Goal: Task Accomplishment & Management: Manage account settings

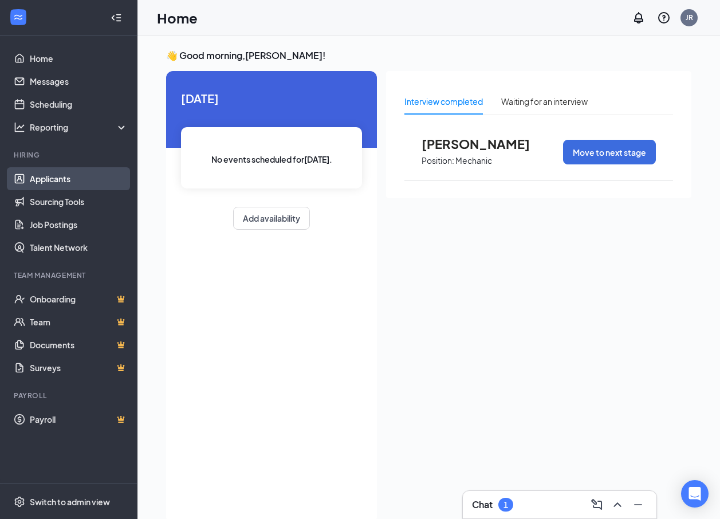
click at [49, 180] on link "Applicants" at bounding box center [79, 178] width 98 height 23
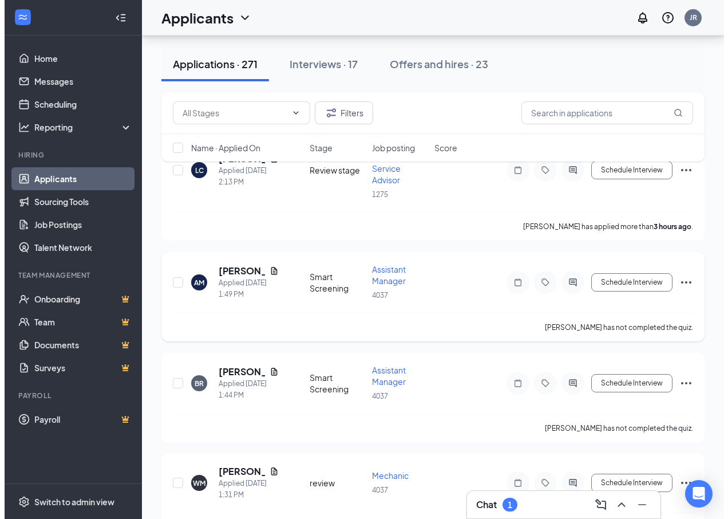
scroll to position [172, 0]
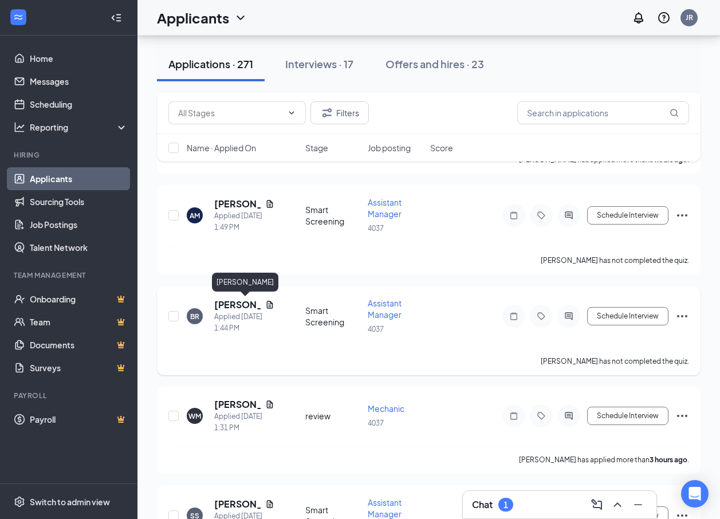
click at [231, 300] on h5 "[PERSON_NAME]" at bounding box center [237, 304] width 46 height 13
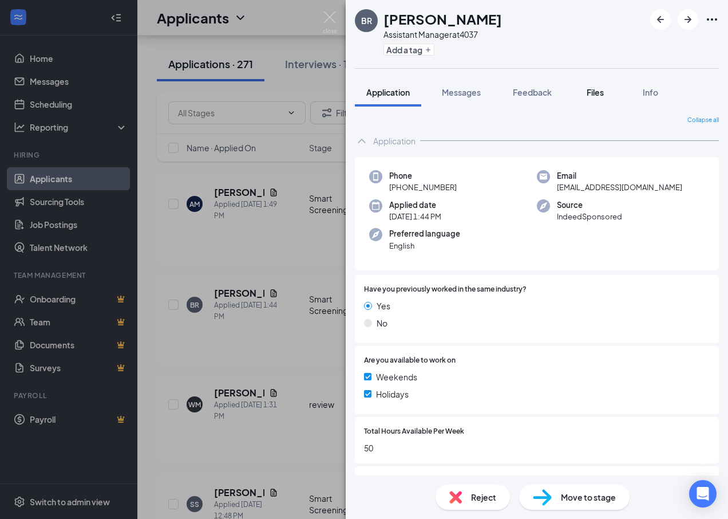
click at [606, 96] on div "Files" at bounding box center [595, 91] width 23 height 11
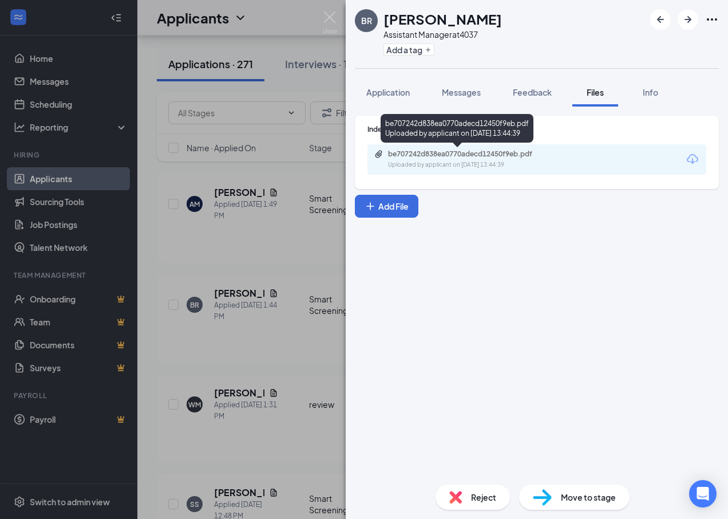
click at [465, 149] on div "be707242d838ea0770adecd12450f9eb.pdf" at bounding box center [468, 153] width 160 height 9
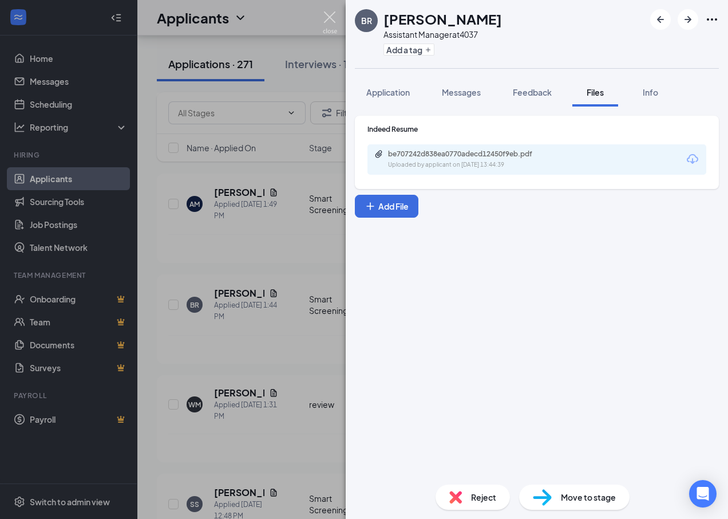
click at [331, 19] on img at bounding box center [330, 22] width 14 height 22
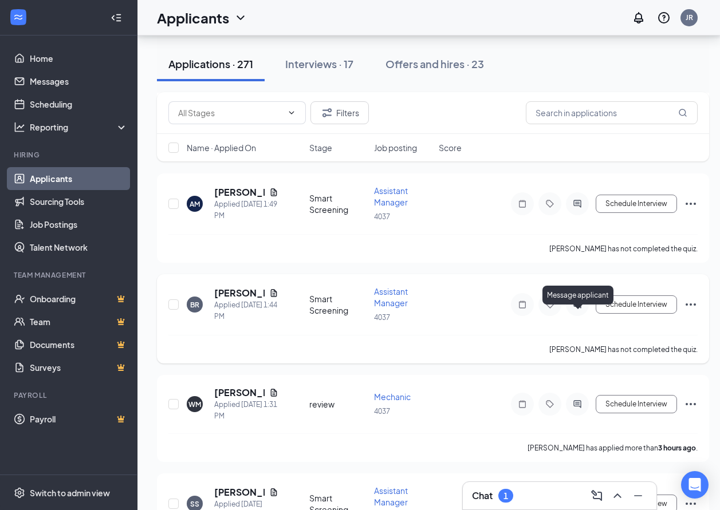
click at [582, 309] on icon "ActiveChat" at bounding box center [577, 304] width 14 height 9
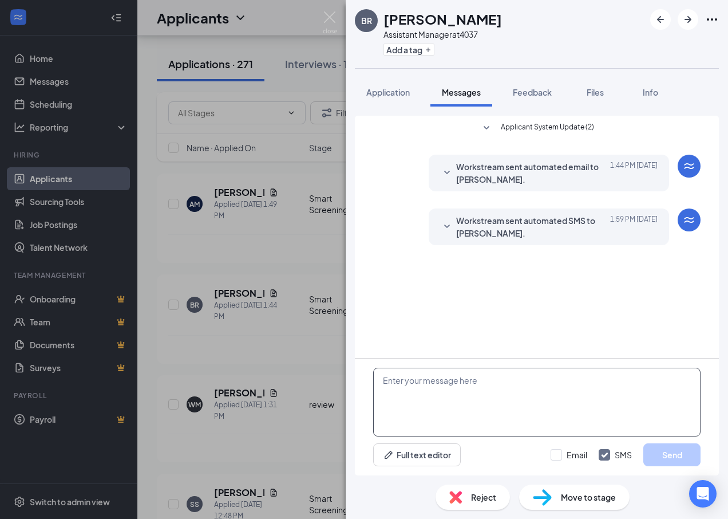
paste textarea "5C95"
type textarea "5"
type textarea "h"
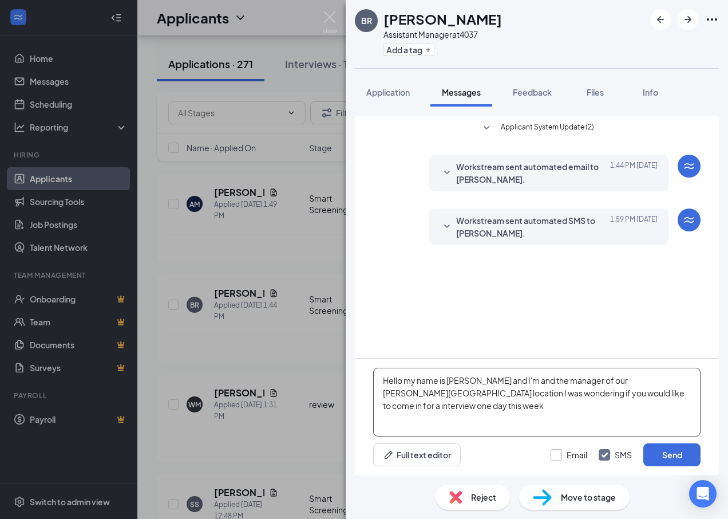
type textarea "Hello my name is [PERSON_NAME] and I'm and the manager of our [PERSON_NAME][GEO…"
click at [561, 453] on input "Email" at bounding box center [569, 454] width 37 height 11
checkbox input "true"
click at [681, 457] on button "Send" at bounding box center [672, 454] width 57 height 23
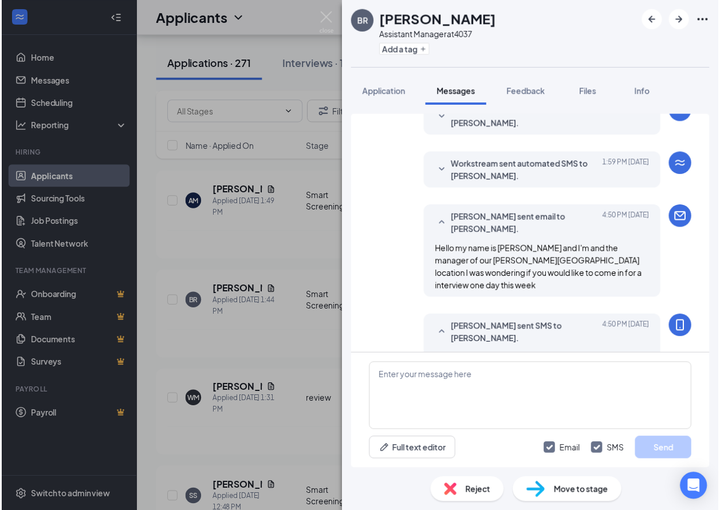
scroll to position [96, 0]
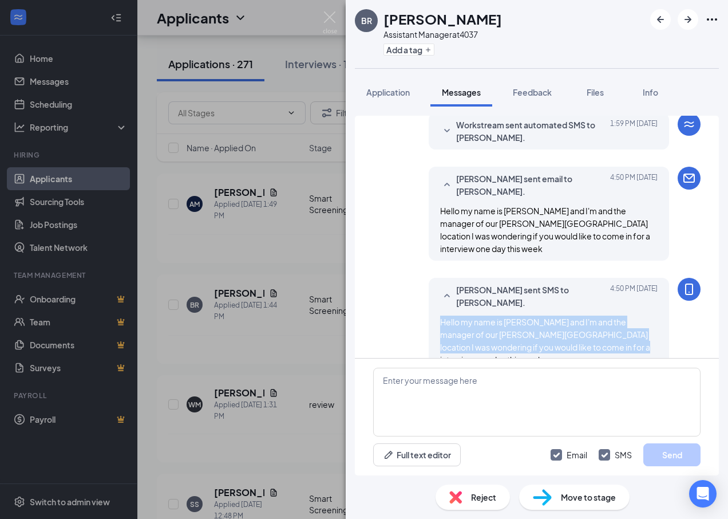
drag, startPoint x: 584, startPoint y: 336, endPoint x: 430, endPoint y: 303, distance: 157.6
click at [430, 303] on div "[PERSON_NAME] sent SMS to [PERSON_NAME]. [DATE] 4:50 PM Hello my name is [PERSO…" at bounding box center [549, 325] width 241 height 94
drag, startPoint x: 430, startPoint y: 303, endPoint x: 455, endPoint y: 313, distance: 27.2
copy span "Hello my name is [PERSON_NAME] and I'm and the manager of our [PERSON_NAME][GEO…"
click at [328, 14] on img at bounding box center [330, 22] width 14 height 22
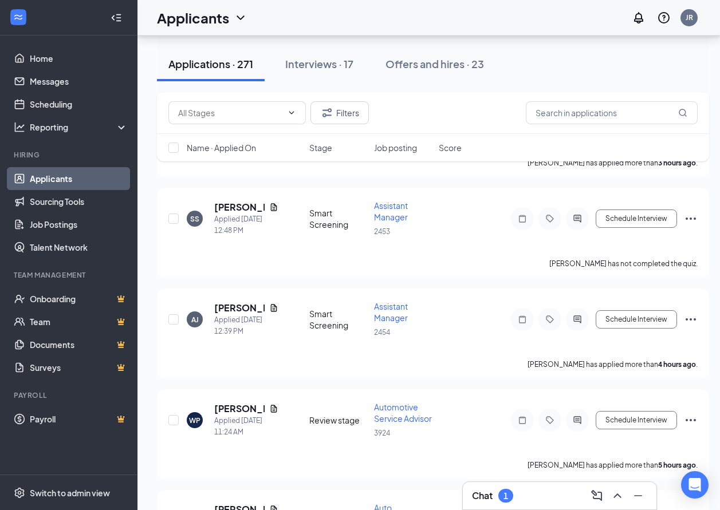
scroll to position [458, 0]
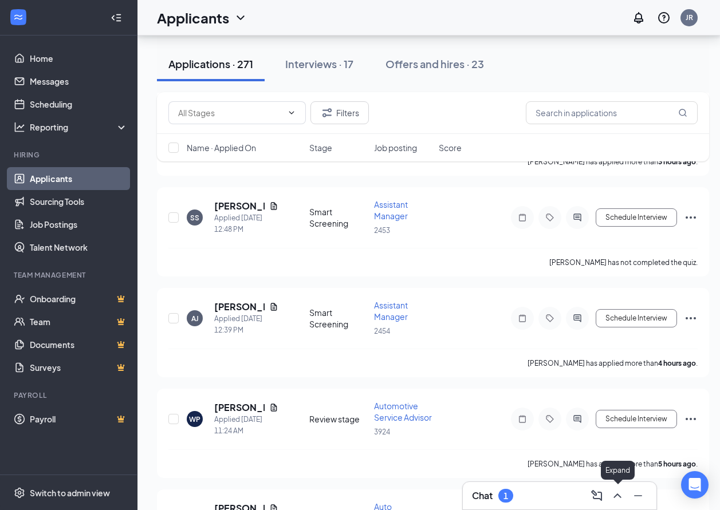
click at [618, 497] on icon "ChevronUp" at bounding box center [617, 496] width 14 height 14
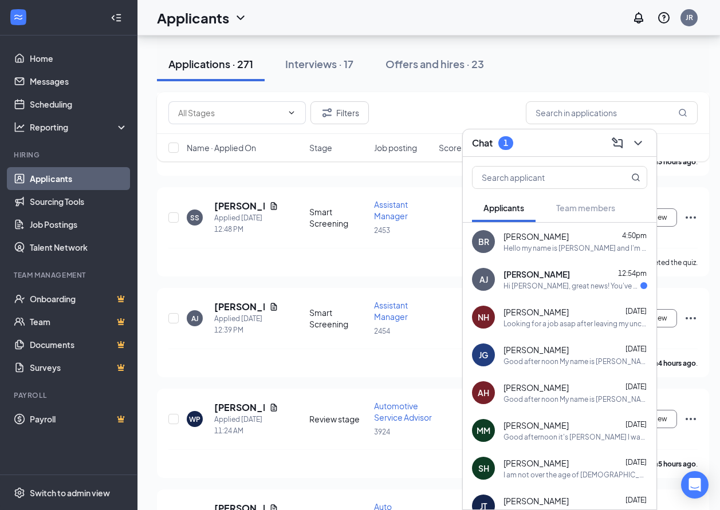
click at [542, 288] on div "Hi [PERSON_NAME], great news! You've moved on to the next stage of the applicat…" at bounding box center [571, 286] width 137 height 10
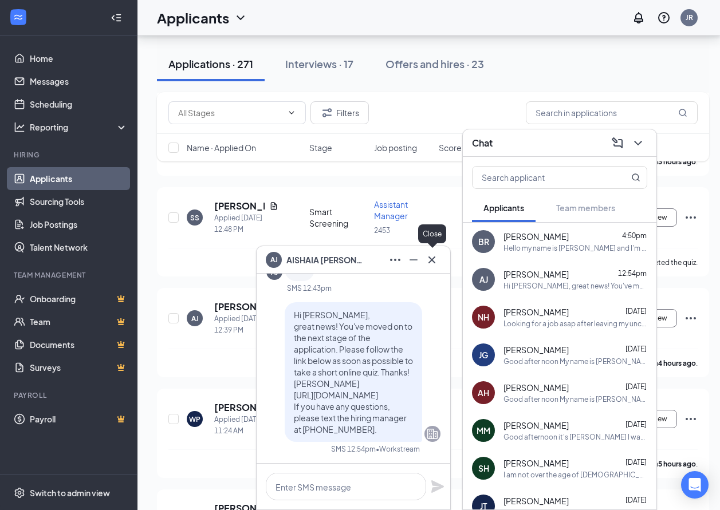
click at [432, 258] on icon "Cross" at bounding box center [432, 260] width 14 height 14
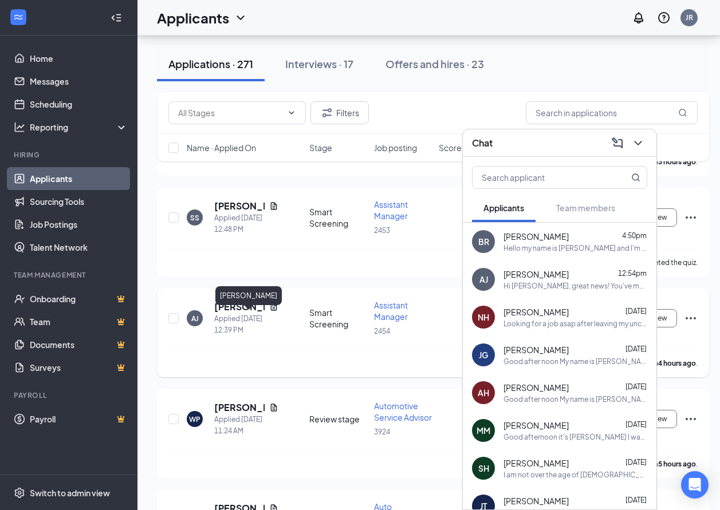
click at [230, 313] on h5 "[PERSON_NAME]" at bounding box center [239, 307] width 50 height 13
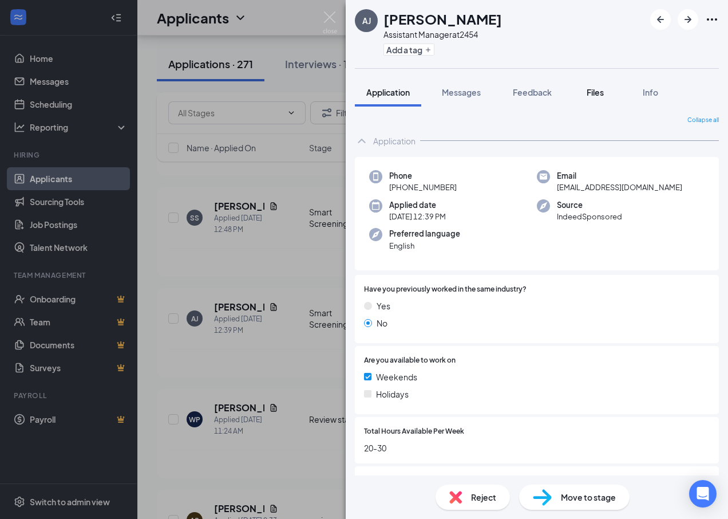
click at [604, 92] on span "Files" at bounding box center [595, 92] width 17 height 10
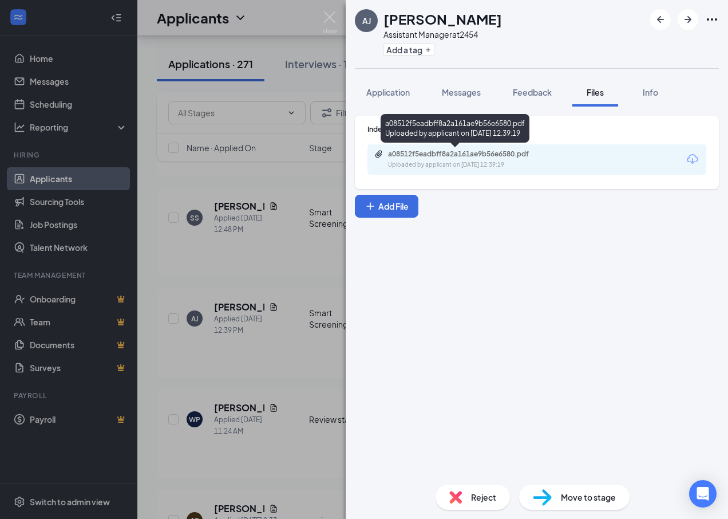
click at [442, 158] on div "a08512f5eadbff8a2a161ae9b56e6580.pdf" at bounding box center [468, 153] width 160 height 9
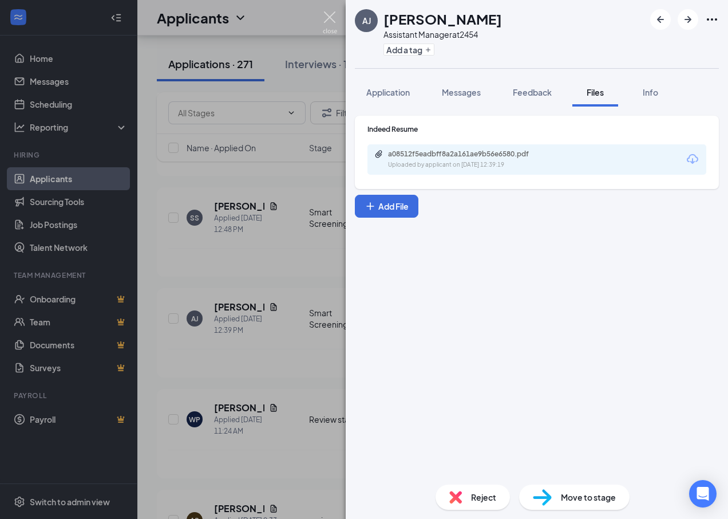
click at [328, 13] on img at bounding box center [330, 22] width 14 height 22
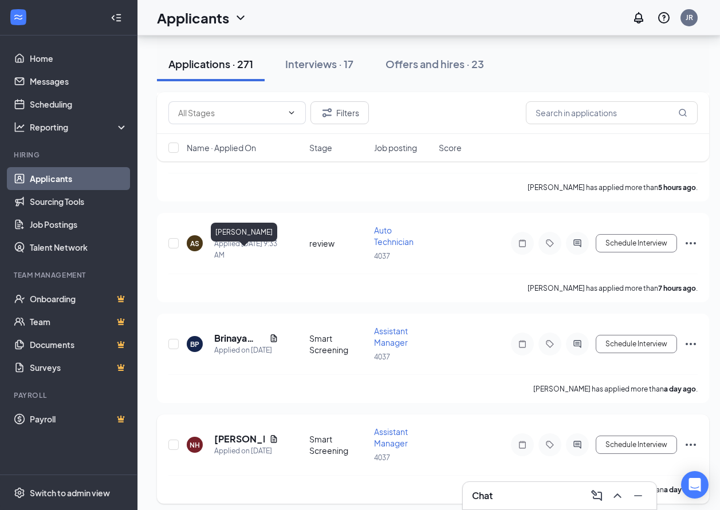
scroll to position [916, 0]
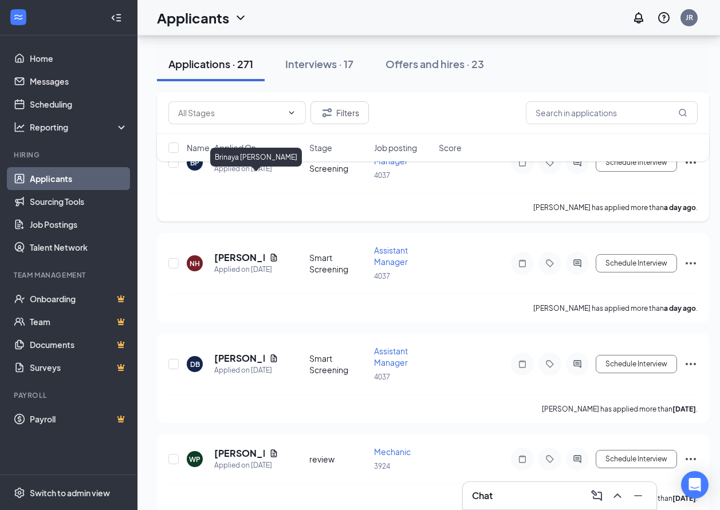
click at [233, 163] on h5 "Brinaya [PERSON_NAME]" at bounding box center [239, 157] width 50 height 13
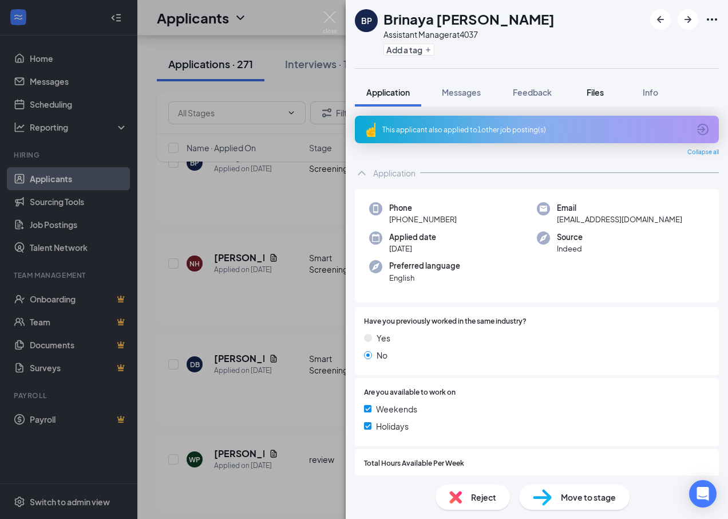
click at [610, 95] on button "Files" at bounding box center [596, 92] width 46 height 29
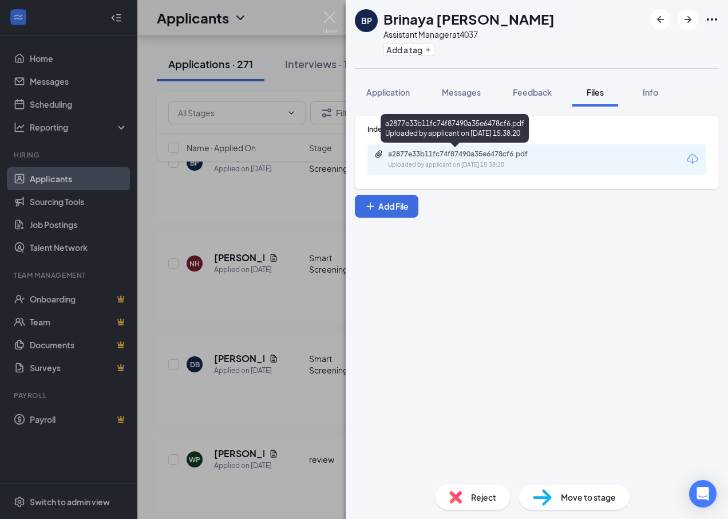
click at [484, 155] on div "a2877e33b11fc74f87490a35e6478cf6.pdf" at bounding box center [468, 153] width 160 height 9
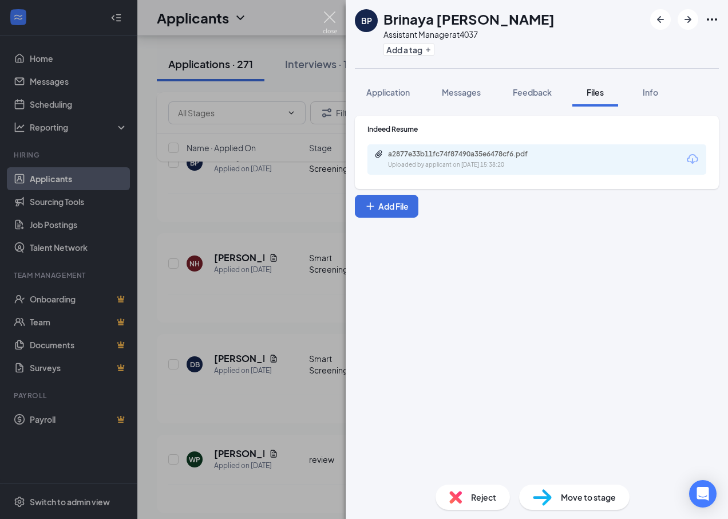
click at [336, 13] on img at bounding box center [330, 22] width 14 height 22
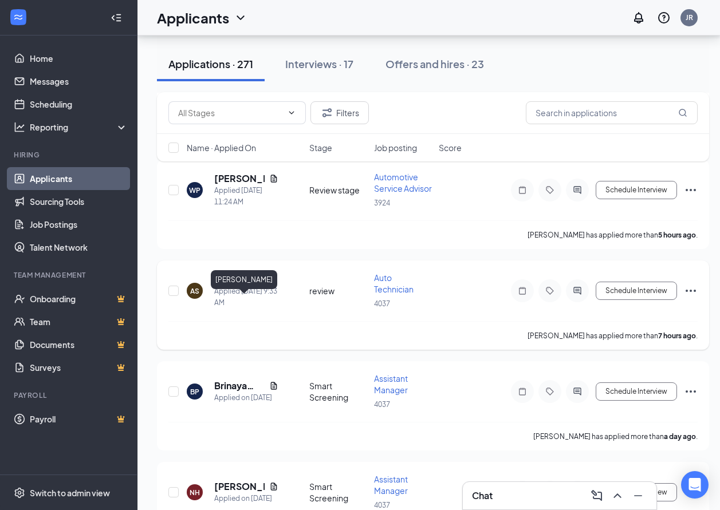
scroll to position [630, 0]
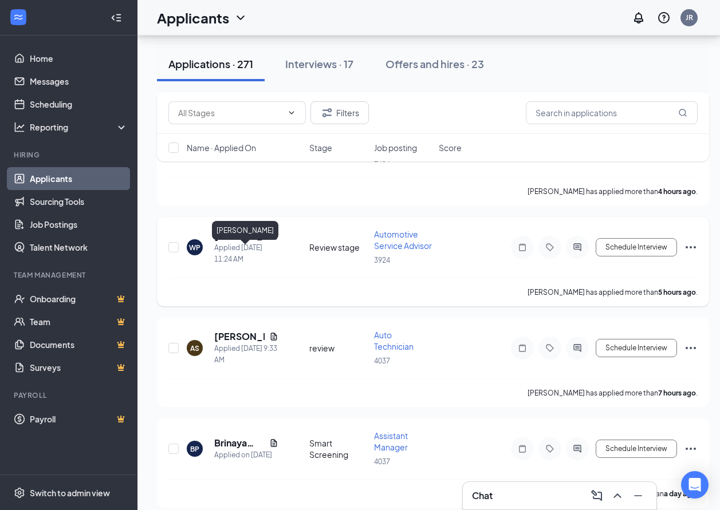
click at [231, 242] on h5 "[PERSON_NAME]" at bounding box center [239, 236] width 50 height 13
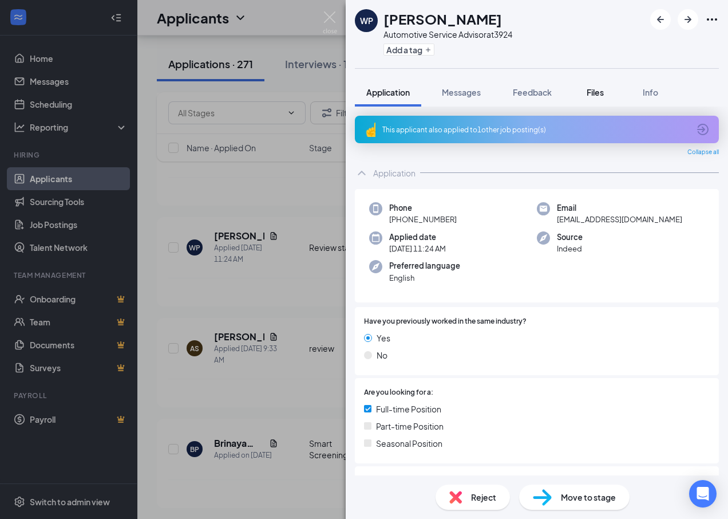
click at [606, 92] on div "Files" at bounding box center [595, 91] width 23 height 11
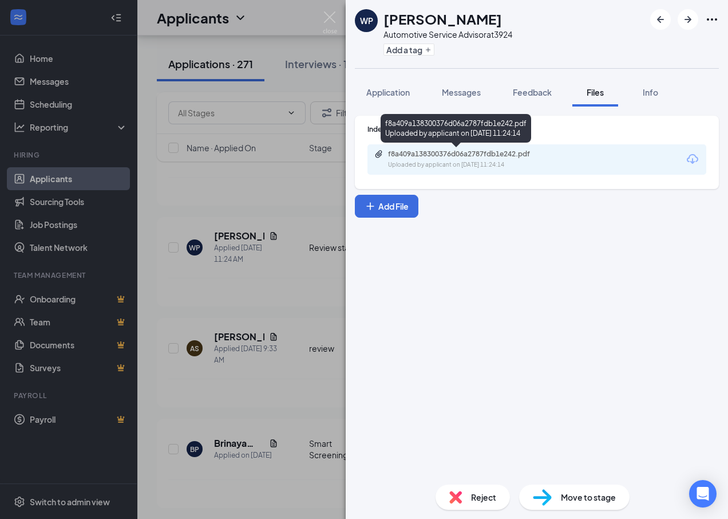
click at [484, 152] on div "f8a409a138300376d06a2787fdb1e242.pdf" at bounding box center [468, 153] width 160 height 9
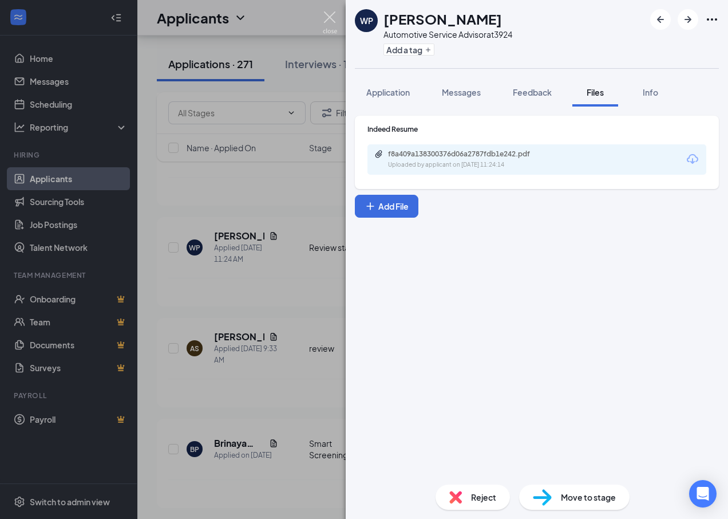
click at [325, 14] on img at bounding box center [330, 22] width 14 height 22
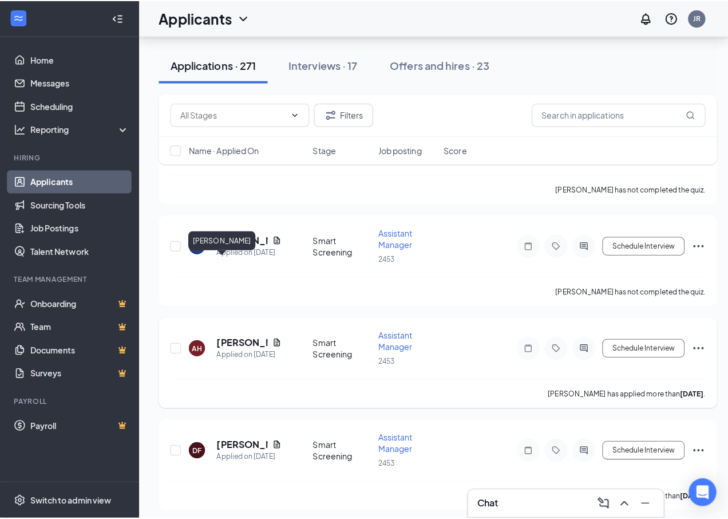
scroll to position [1374, 0]
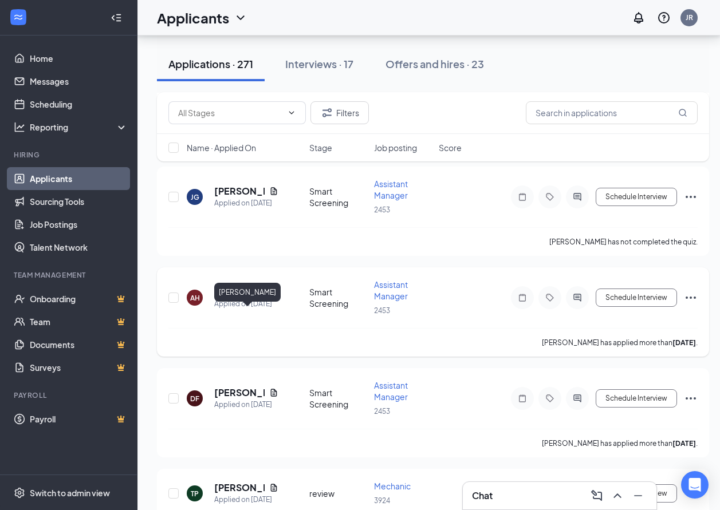
click at [235, 298] on h5 "[PERSON_NAME]" at bounding box center [239, 292] width 50 height 13
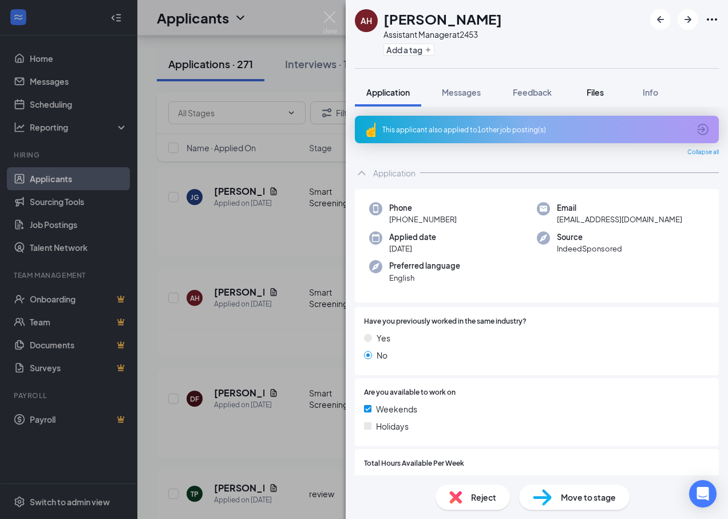
click at [602, 87] on span "Files" at bounding box center [595, 92] width 17 height 10
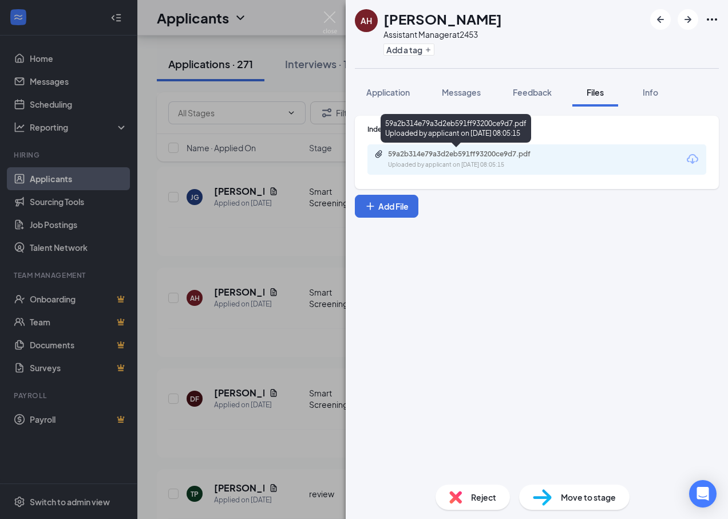
click at [458, 155] on div "59a2b314e79a3d2eb591ff93200ce9d7.pdf" at bounding box center [468, 153] width 160 height 9
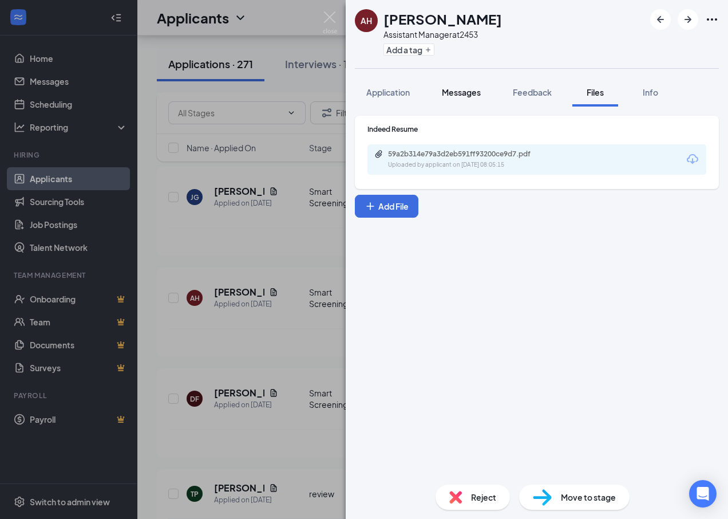
click at [472, 91] on span "Messages" at bounding box center [461, 92] width 39 height 10
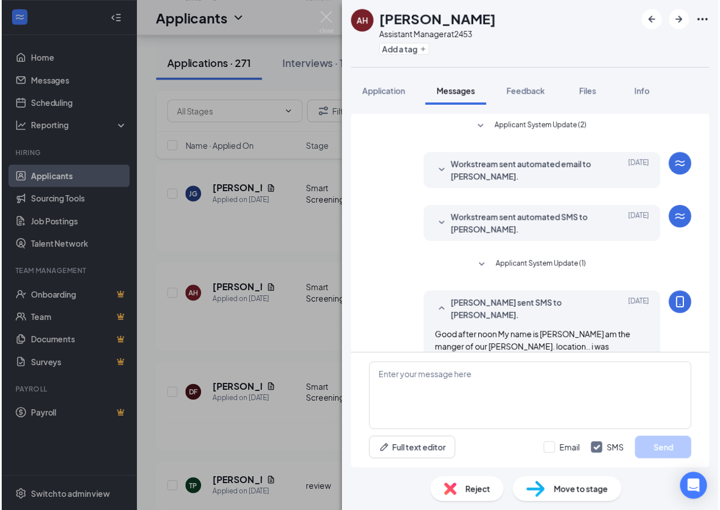
scroll to position [129, 0]
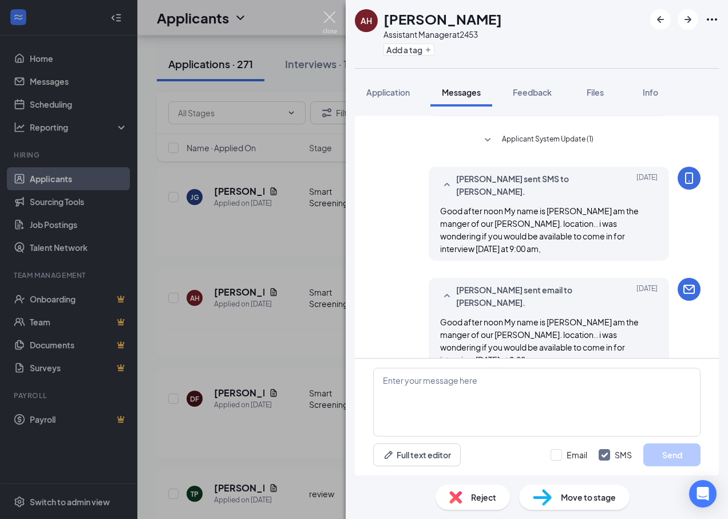
click at [332, 17] on img at bounding box center [330, 22] width 14 height 22
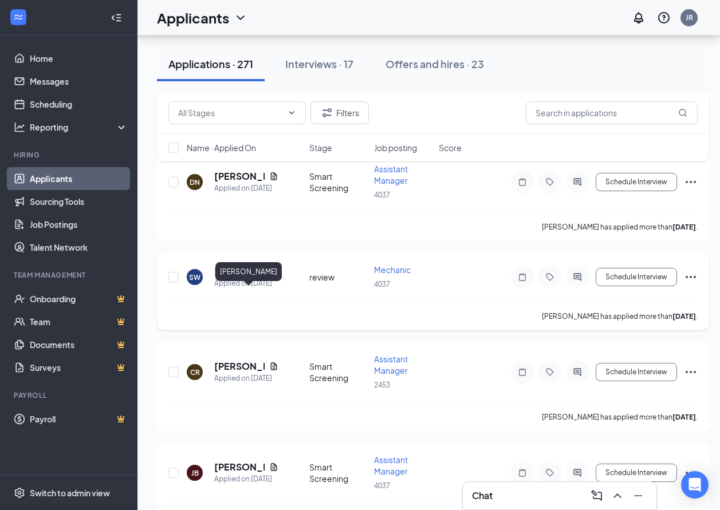
scroll to position [2176, 0]
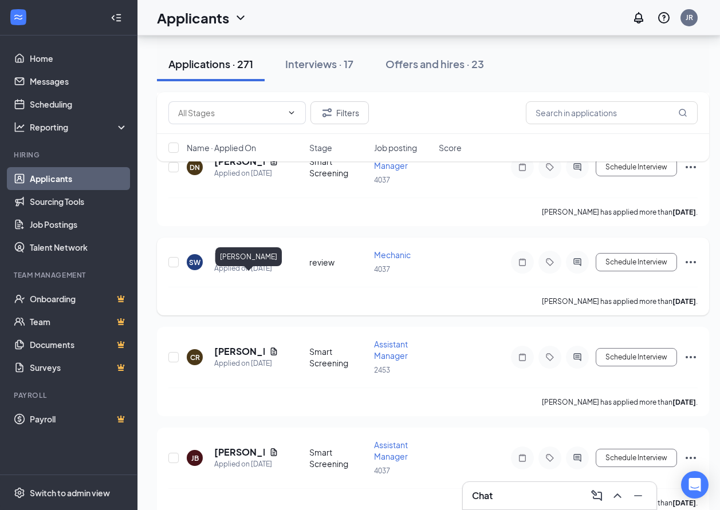
click at [244, 263] on h5 "[PERSON_NAME]" at bounding box center [239, 256] width 50 height 13
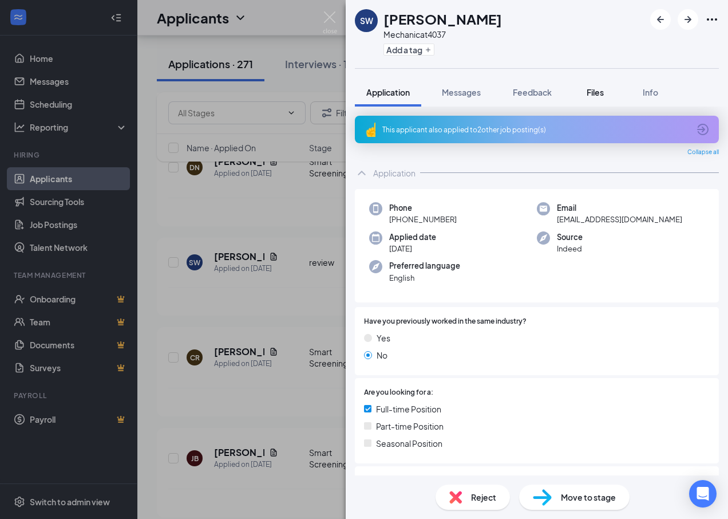
click at [605, 98] on button "Files" at bounding box center [596, 92] width 46 height 29
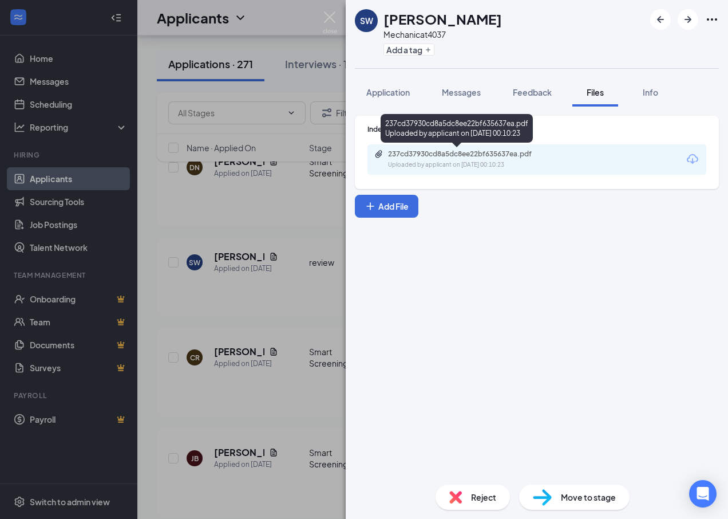
click at [454, 151] on div "237cd37930cd8a5dc8ee22bf635637ea.pdf" at bounding box center [468, 153] width 160 height 9
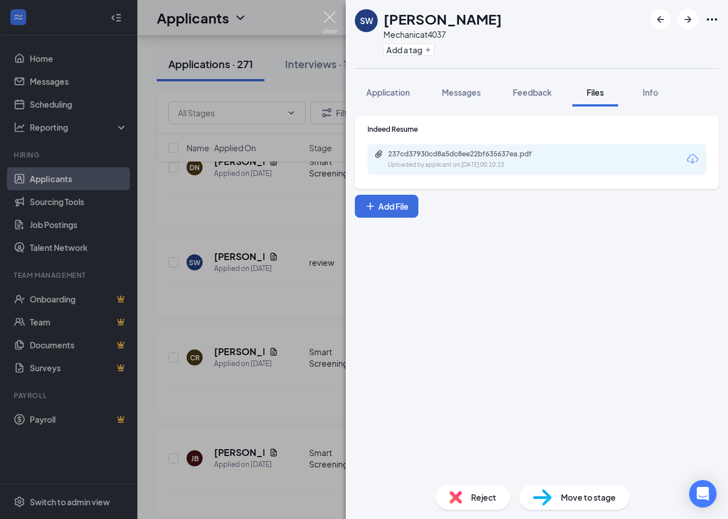
click at [336, 19] on img at bounding box center [330, 22] width 14 height 22
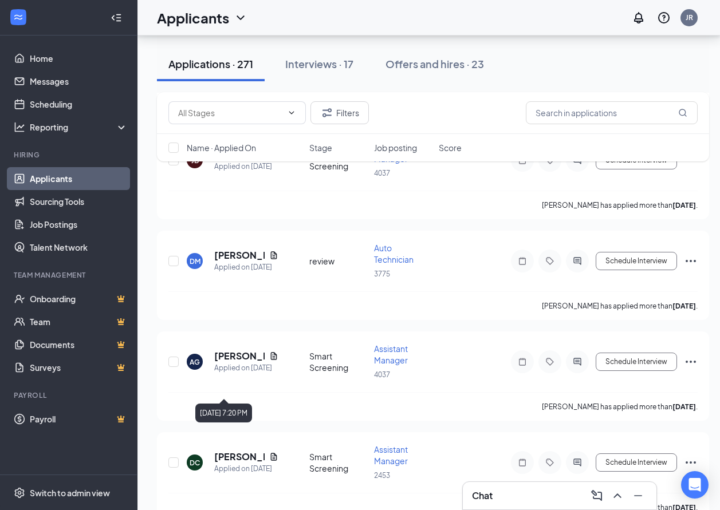
scroll to position [2520, 0]
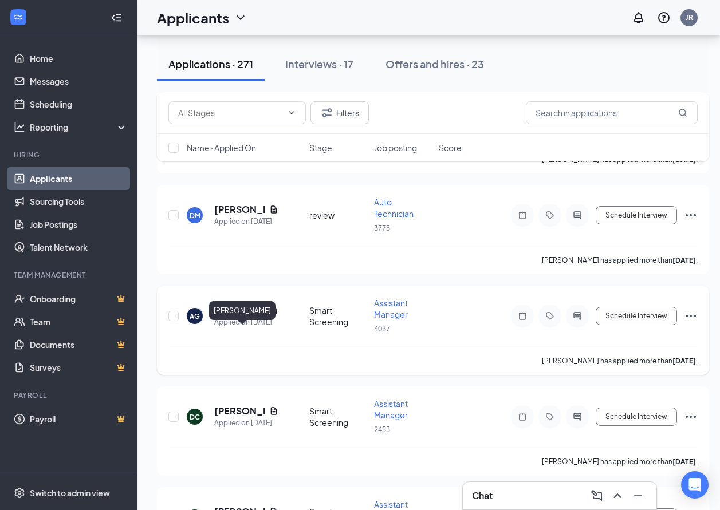
click at [231, 317] on h5 "[PERSON_NAME]" at bounding box center [239, 310] width 50 height 13
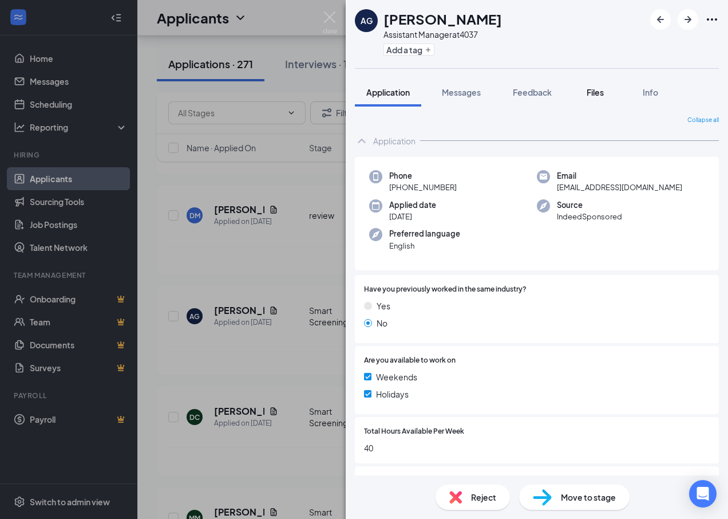
click at [607, 92] on div "Files" at bounding box center [595, 91] width 23 height 11
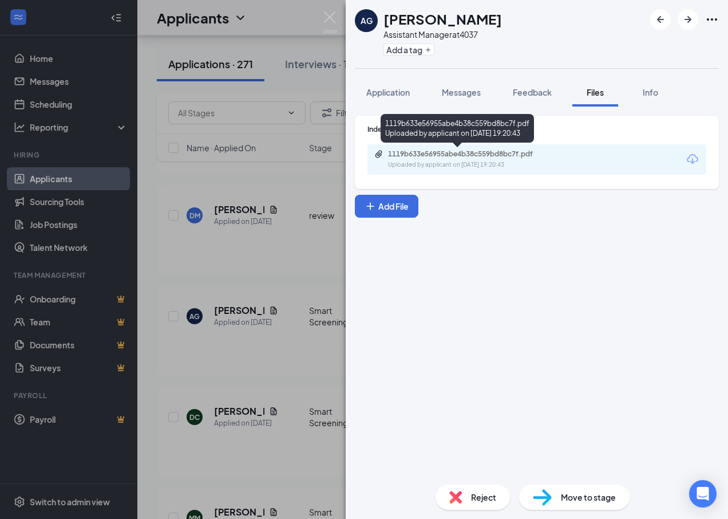
click at [427, 158] on div "1119b633e56955abe4b38c559bd8bc7f.pdf" at bounding box center [468, 153] width 160 height 9
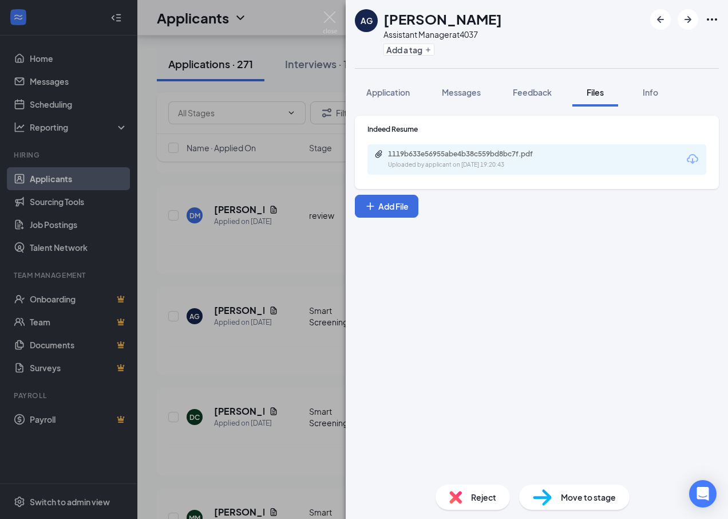
click at [340, 25] on div "AG [PERSON_NAME] Assistant Manager at 4037 Add a tag Application Messages Feedb…" at bounding box center [364, 259] width 728 height 519
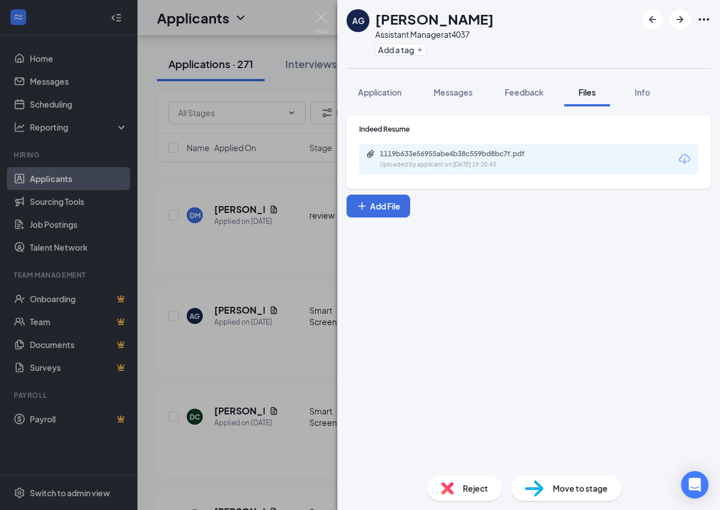
click at [328, 19] on div "Applicants JR" at bounding box center [428, 18] width 582 height 36
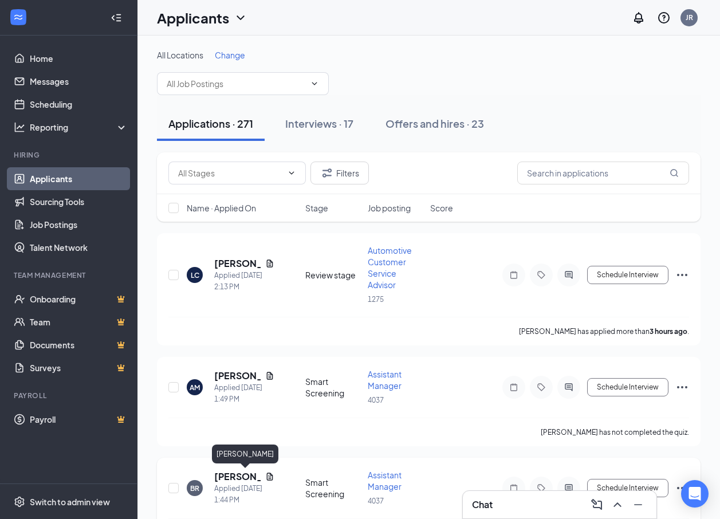
click at [228, 471] on h5 "[PERSON_NAME]" at bounding box center [237, 476] width 46 height 13
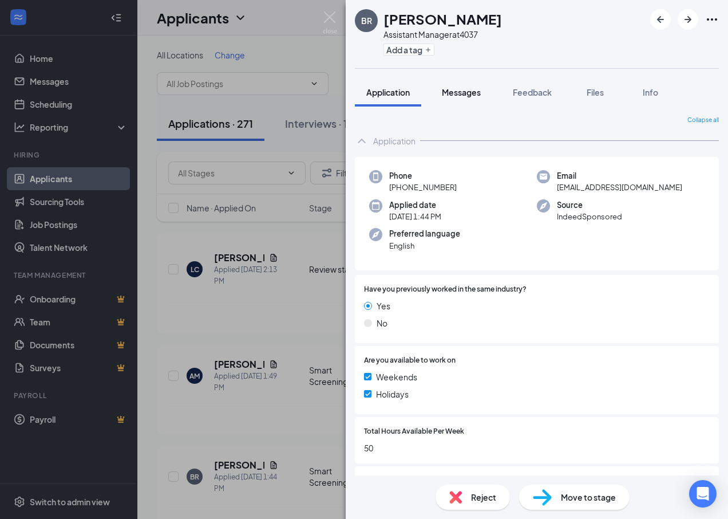
click at [460, 93] on span "Messages" at bounding box center [461, 92] width 39 height 10
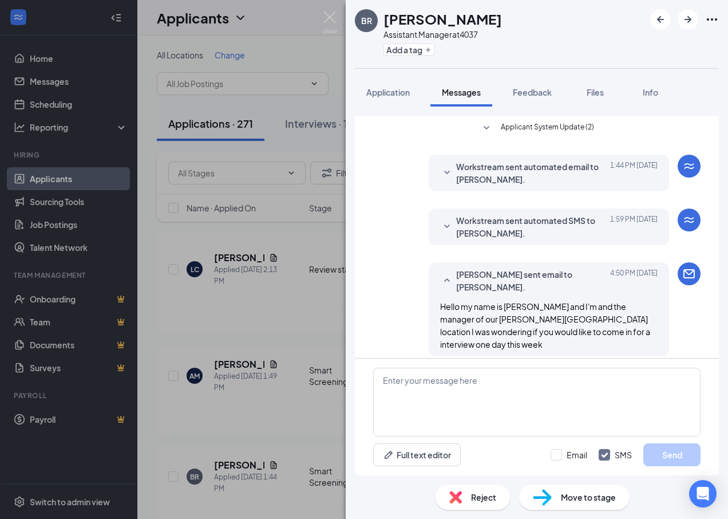
scroll to position [96, 0]
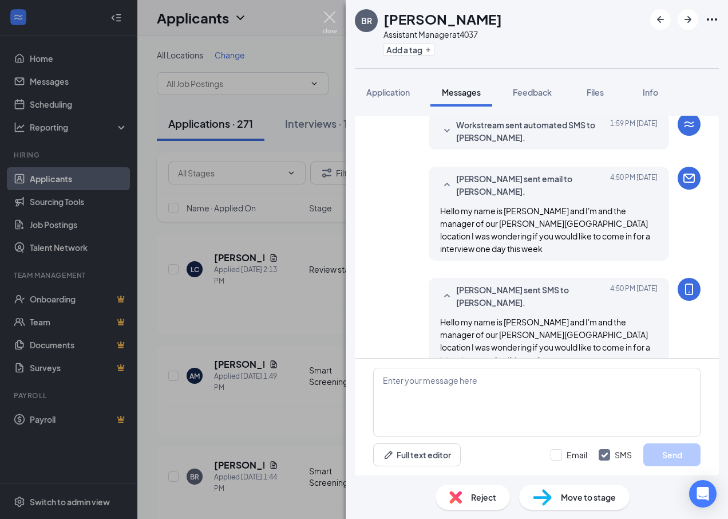
click at [332, 21] on img at bounding box center [330, 22] width 14 height 22
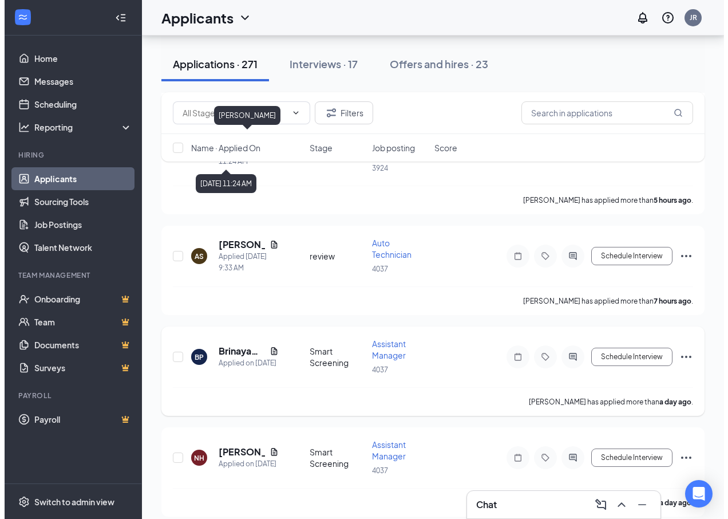
scroll to position [802, 0]
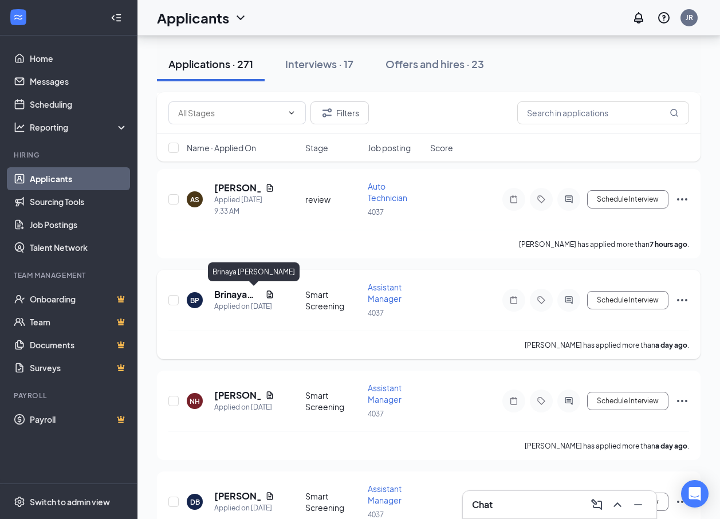
click at [235, 294] on h5 "Brinaya [PERSON_NAME]" at bounding box center [237, 294] width 46 height 13
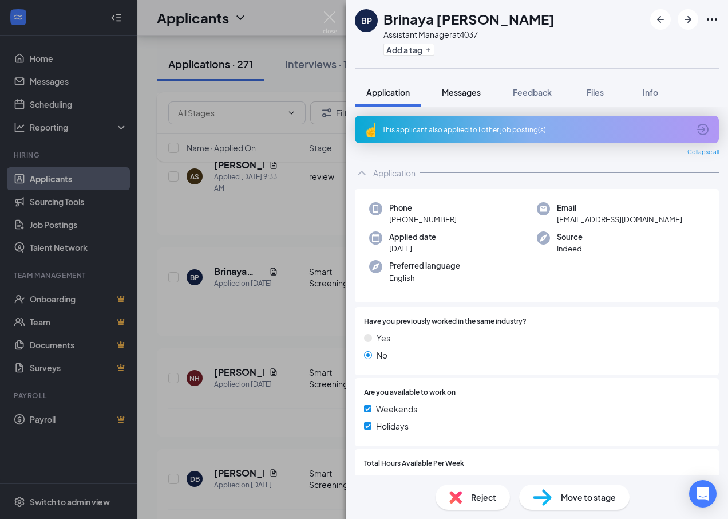
click at [458, 88] on span "Messages" at bounding box center [461, 92] width 39 height 10
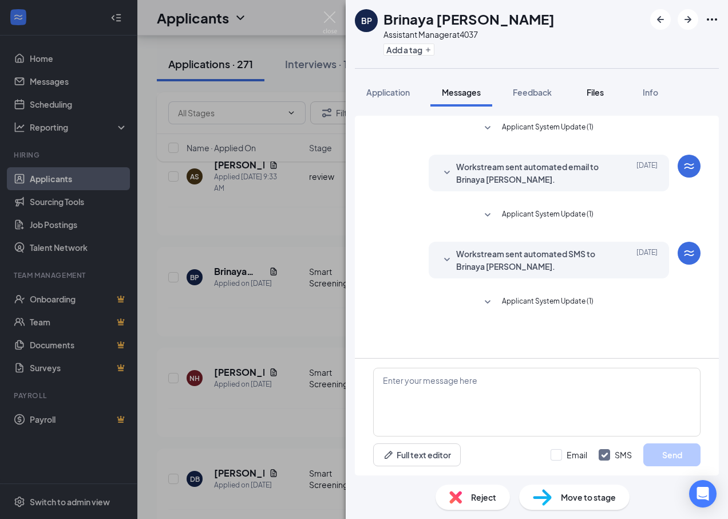
click at [602, 89] on span "Files" at bounding box center [595, 92] width 17 height 10
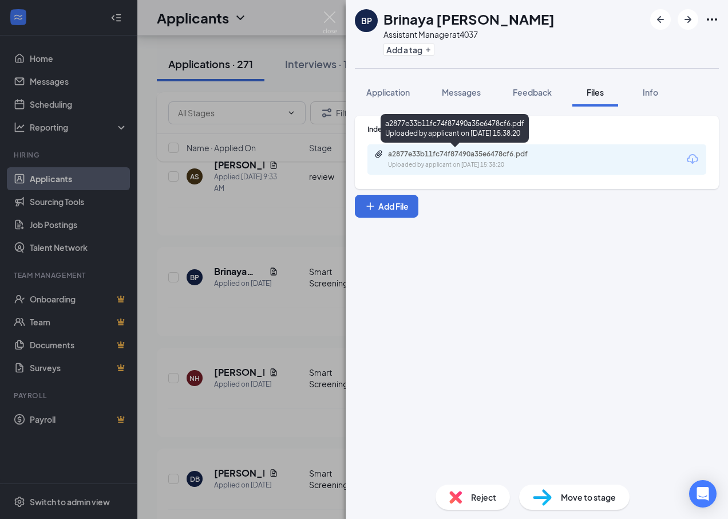
click at [412, 151] on div "a2877e33b11fc74f87490a35e6478cf6.pdf" at bounding box center [468, 153] width 160 height 9
